Goal: Information Seeking & Learning: Learn about a topic

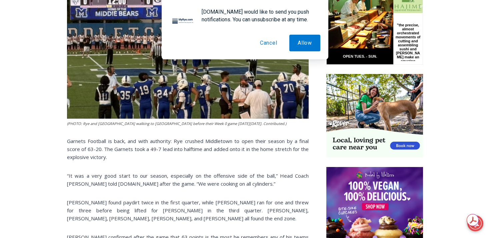
scroll to position [357, 0]
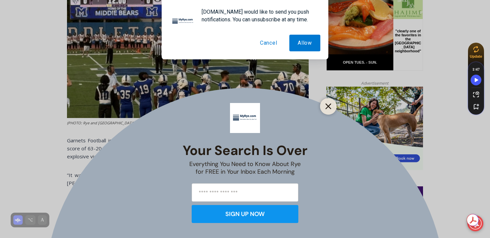
click at [327, 107] on line "Close" at bounding box center [328, 106] width 5 height 5
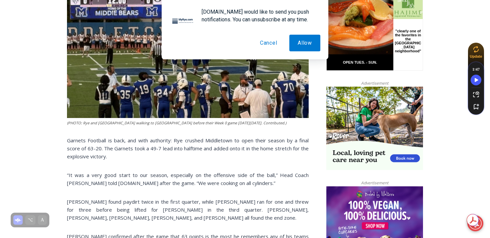
click at [275, 44] on button "Cancel" at bounding box center [269, 43] width 34 height 17
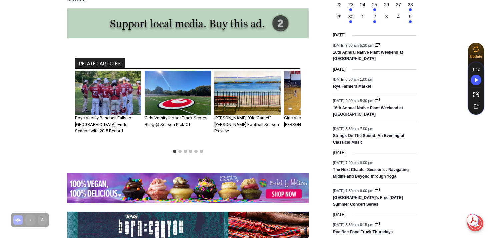
scroll to position [831, 0]
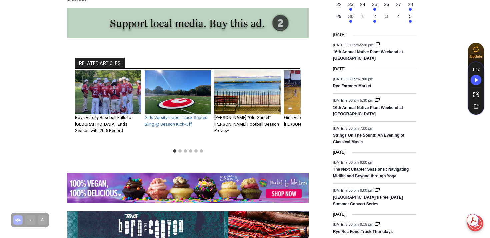
click at [164, 115] on link "Girls Varsity Indoor Track Scores Bling @ Season Kick-Off" at bounding box center [176, 121] width 63 height 12
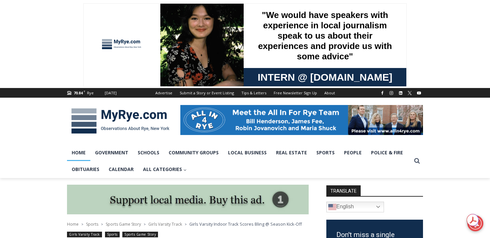
click at [81, 157] on link "Home" at bounding box center [78, 152] width 23 height 17
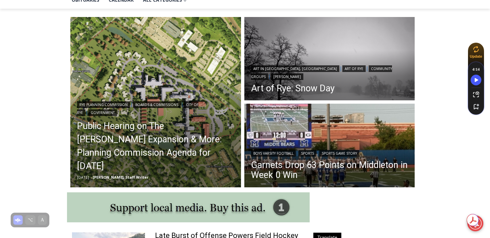
scroll to position [171, 0]
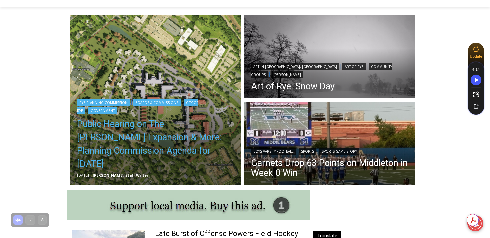
click at [149, 148] on link "Public Hearing on The Osborn Expansion & More: Planning Commission Agenda for T…" at bounding box center [155, 143] width 157 height 53
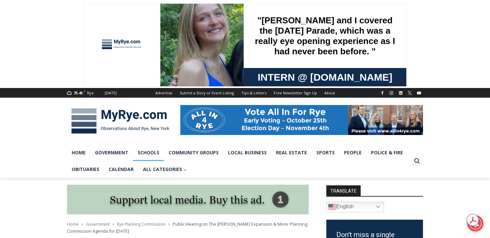
click at [150, 160] on link "Schools" at bounding box center [148, 152] width 31 height 17
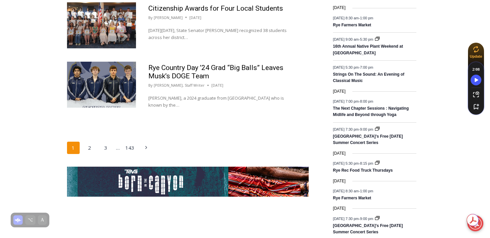
scroll to position [1107, 0]
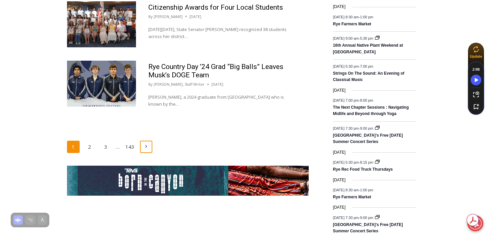
click at [147, 144] on icon "Next" at bounding box center [146, 146] width 5 height 5
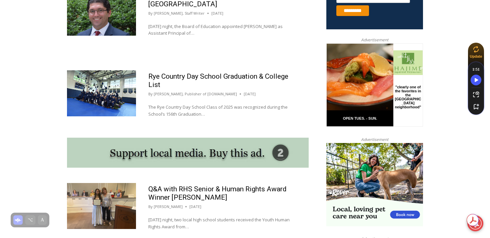
scroll to position [490, 0]
